Goal: Check status: Check status

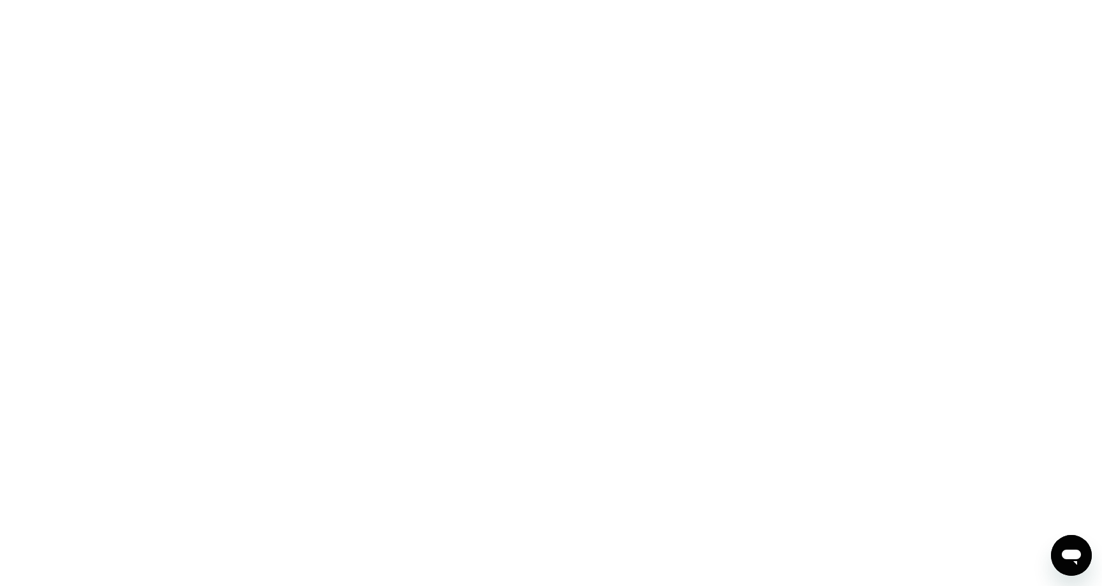
click at [433, 302] on div at bounding box center [551, 293] width 1102 height 586
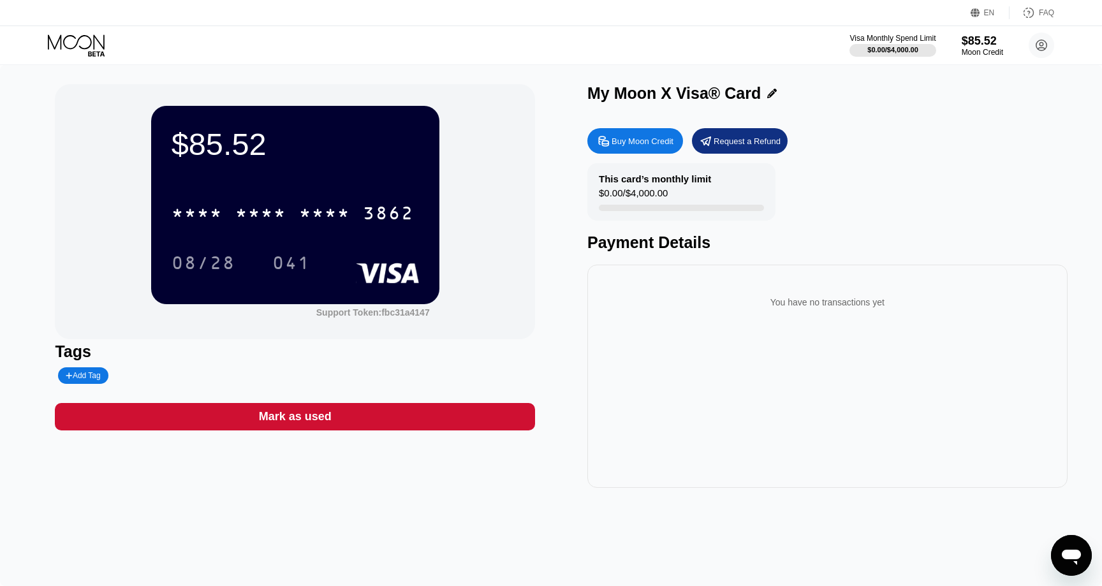
click at [362, 196] on div "* * * * * * * * * * * * 3862" at bounding box center [296, 209] width 248 height 43
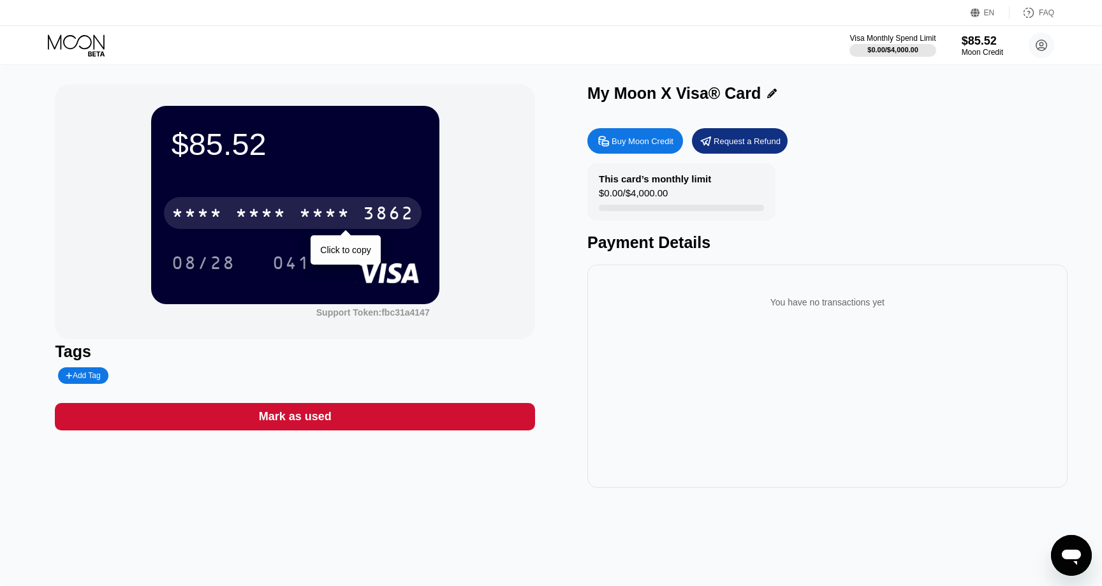
click at [366, 215] on div "3862" at bounding box center [388, 215] width 51 height 20
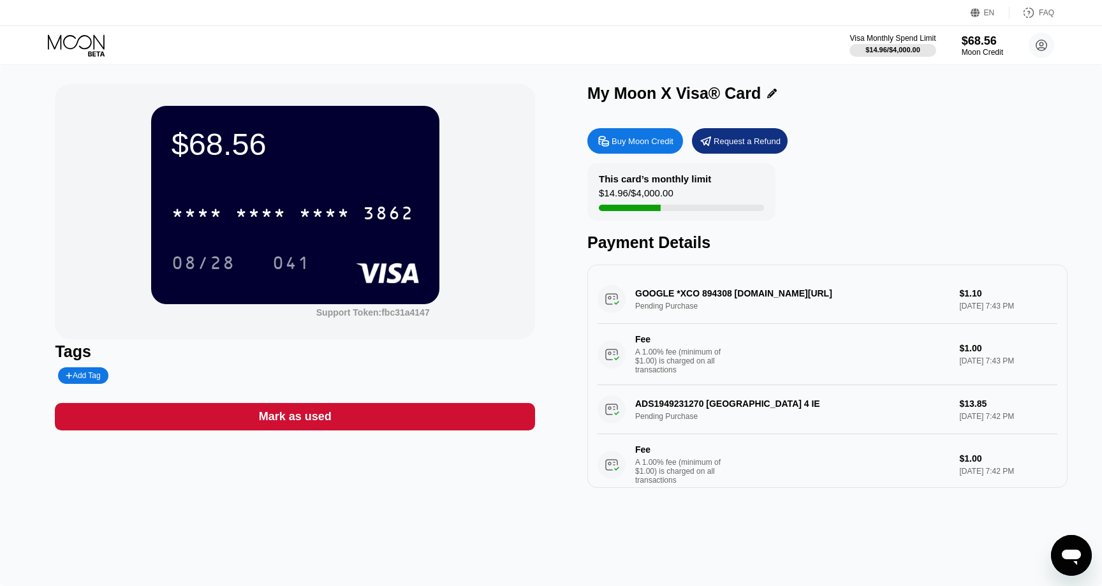
click at [717, 294] on div "GOOGLE *XCO 894308 g.co/helppay#GB Pending Purchase $1.10 Sep 21, 2025 7:43 PM …" at bounding box center [828, 330] width 460 height 110
click at [663, 407] on div "ADS1949231270 DUBLIN 4 IE Pending Purchase $13.85 Sep 21, 2025 7:42 PM Fee A 1.…" at bounding box center [828, 440] width 460 height 110
click at [82, 40] on icon at bounding box center [77, 45] width 59 height 22
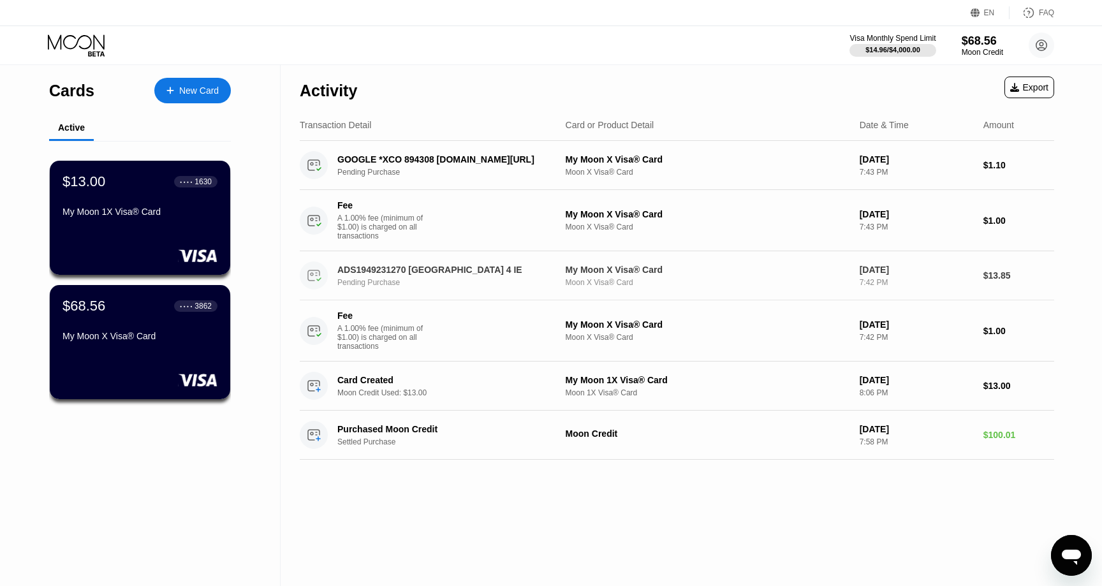
click at [424, 265] on div "ADS1949231270 DUBLIN 4 IE" at bounding box center [444, 270] width 214 height 10
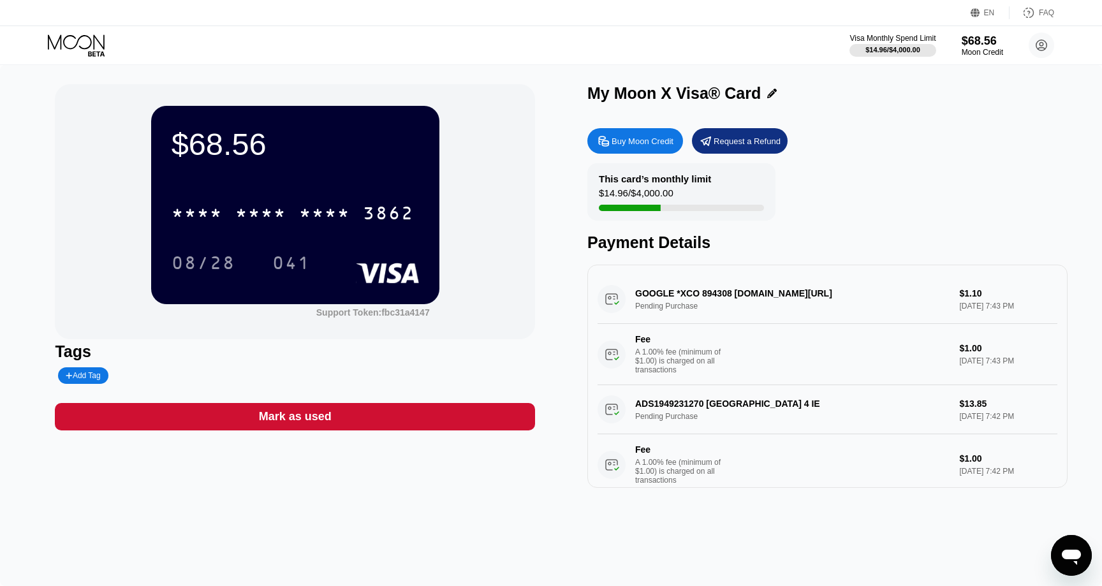
click at [744, 404] on div "ADS1949231270 DUBLIN 4 IE Pending Purchase $13.85 Sep 21, 2025 7:42 PM Fee A 1.…" at bounding box center [828, 440] width 460 height 110
click at [667, 408] on div "ADS1949231270 DUBLIN 4 IE Pending Purchase $13.85 Sep 21, 2025 7:42 PM Fee A 1.…" at bounding box center [828, 440] width 460 height 110
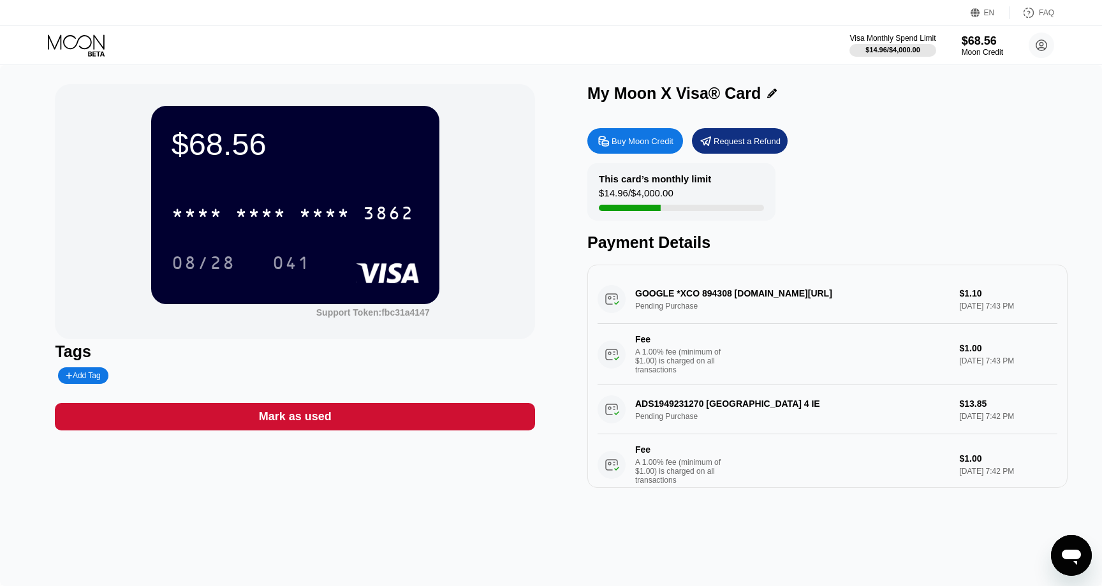
click at [667, 408] on div "ADS1949231270 DUBLIN 4 IE Pending Purchase $13.85 Sep 21, 2025 7:42 PM Fee A 1.…" at bounding box center [828, 440] width 460 height 110
